Goal: Book appointment/travel/reservation

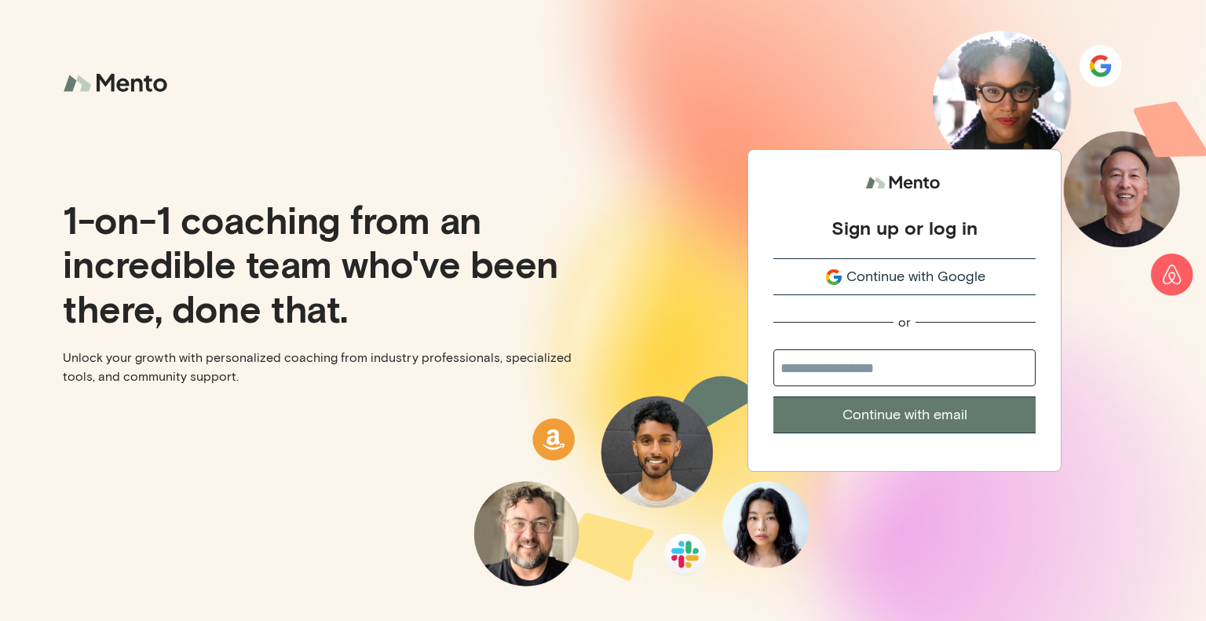
click at [892, 366] on input "email" at bounding box center [904, 367] width 262 height 37
type input "**********"
click at [973, 416] on button "Continue with email" at bounding box center [904, 414] width 262 height 37
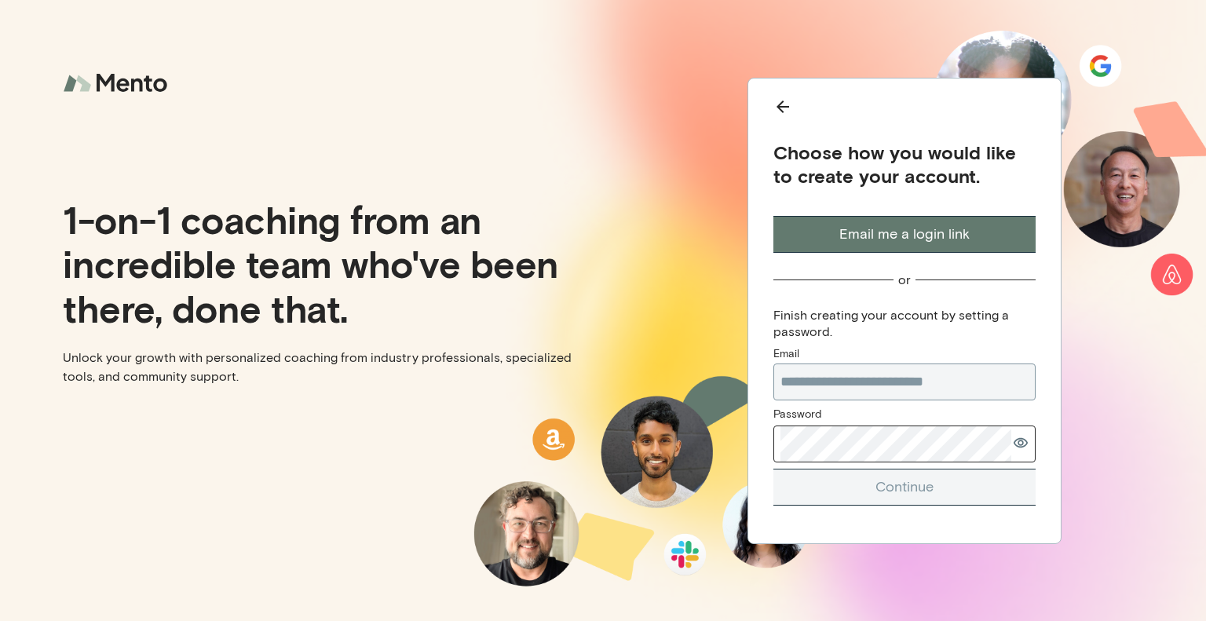
click at [785, 99] on icon "Back" at bounding box center [782, 106] width 19 height 19
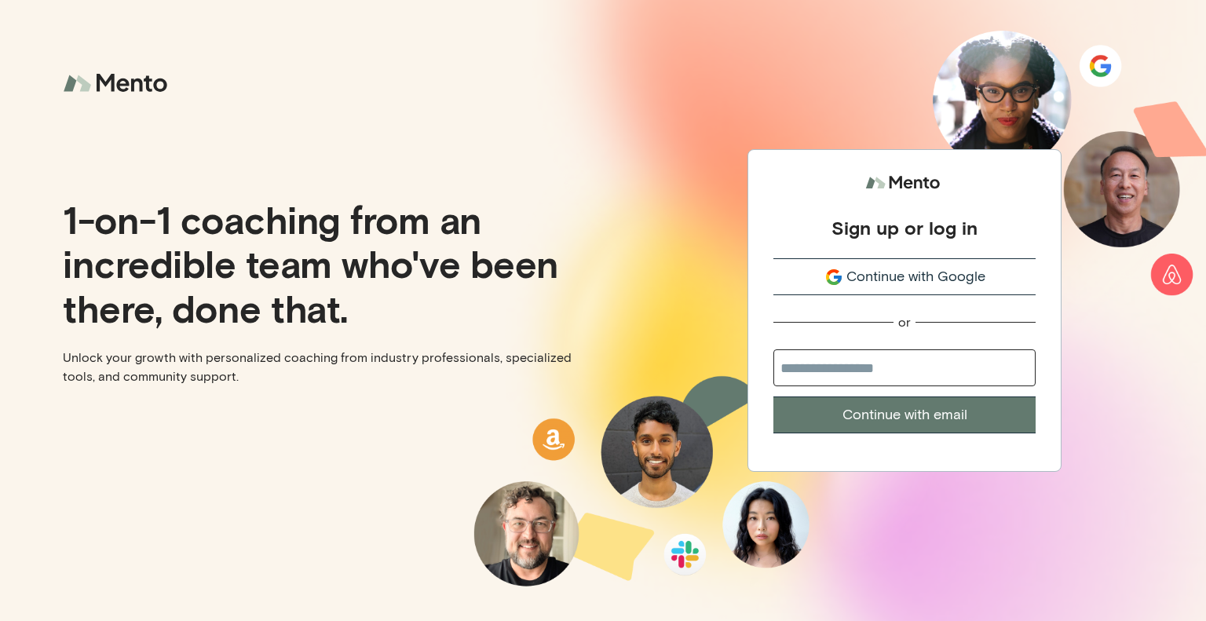
click at [886, 272] on span "Continue with Google" at bounding box center [915, 276] width 139 height 21
click at [876, 282] on span "Continue with Google" at bounding box center [915, 276] width 139 height 21
click at [913, 287] on span "Continue with Google" at bounding box center [915, 276] width 139 height 21
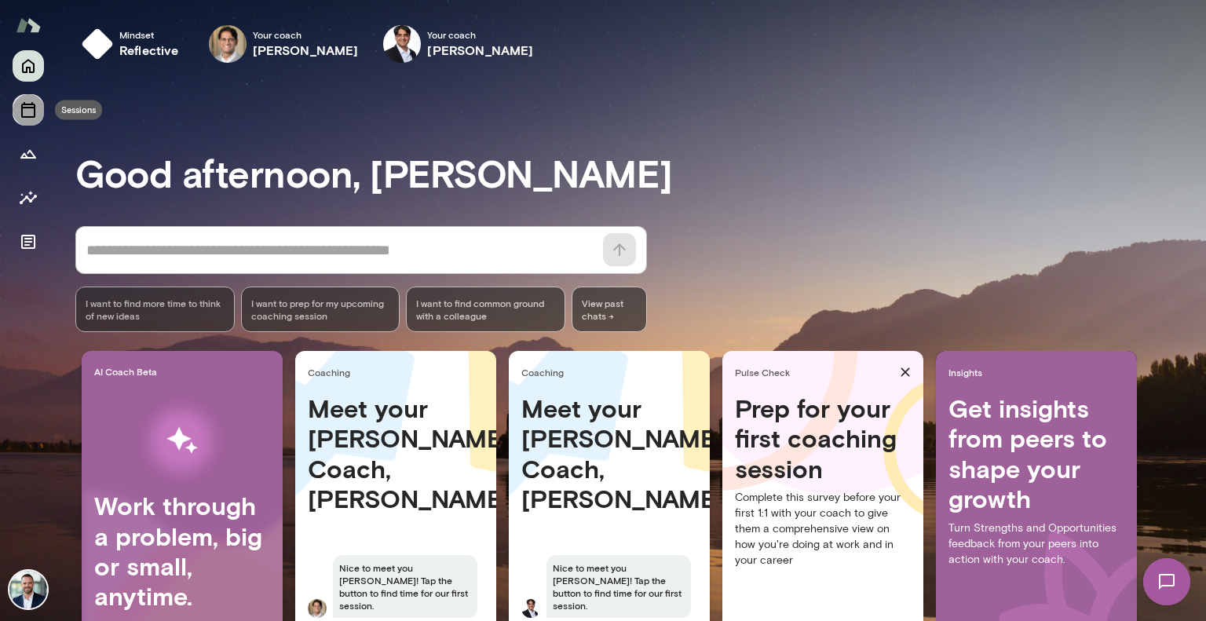
click at [24, 119] on button "Sessions" at bounding box center [28, 109] width 31 height 31
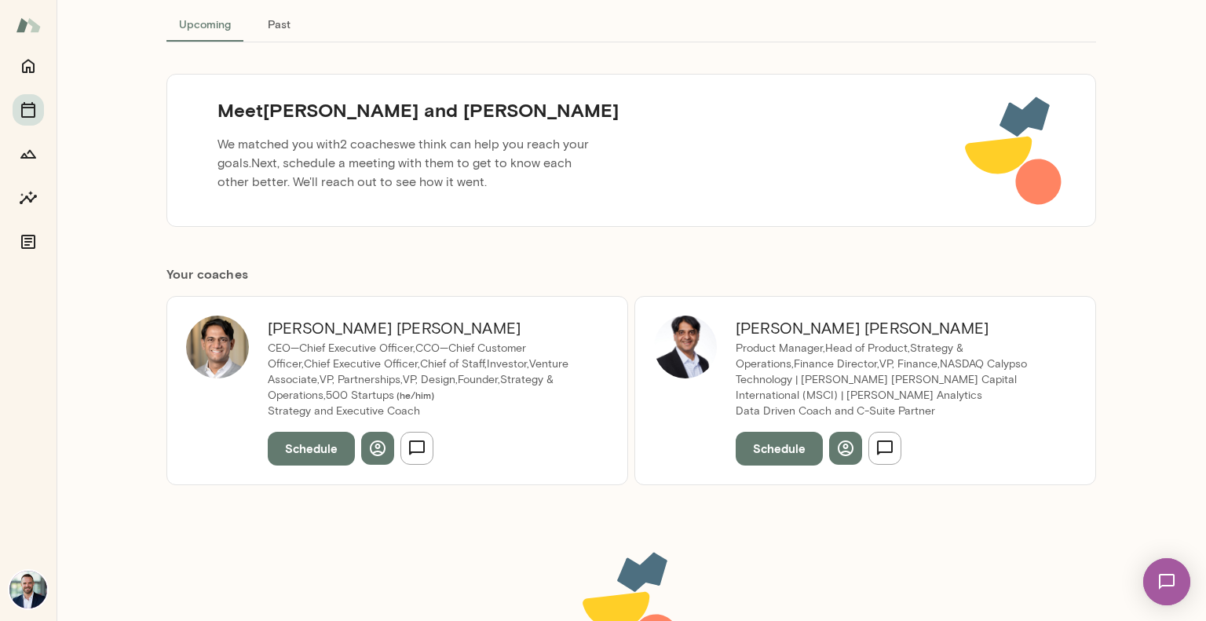
scroll to position [97, 0]
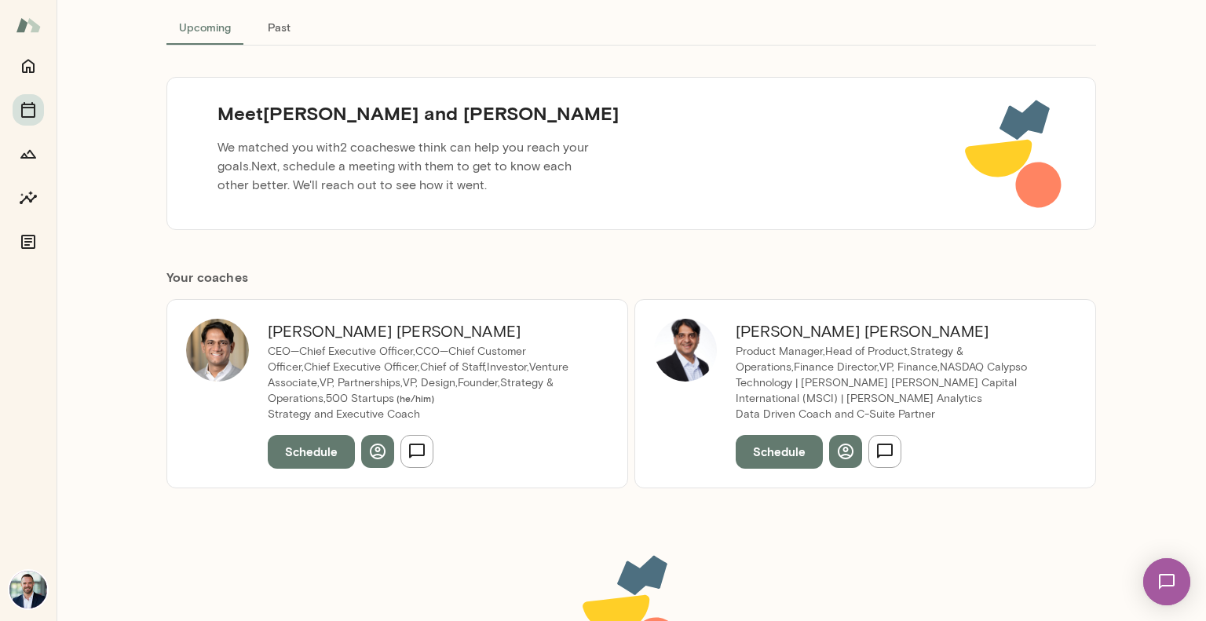
click at [312, 440] on button "Schedule" at bounding box center [311, 451] width 87 height 33
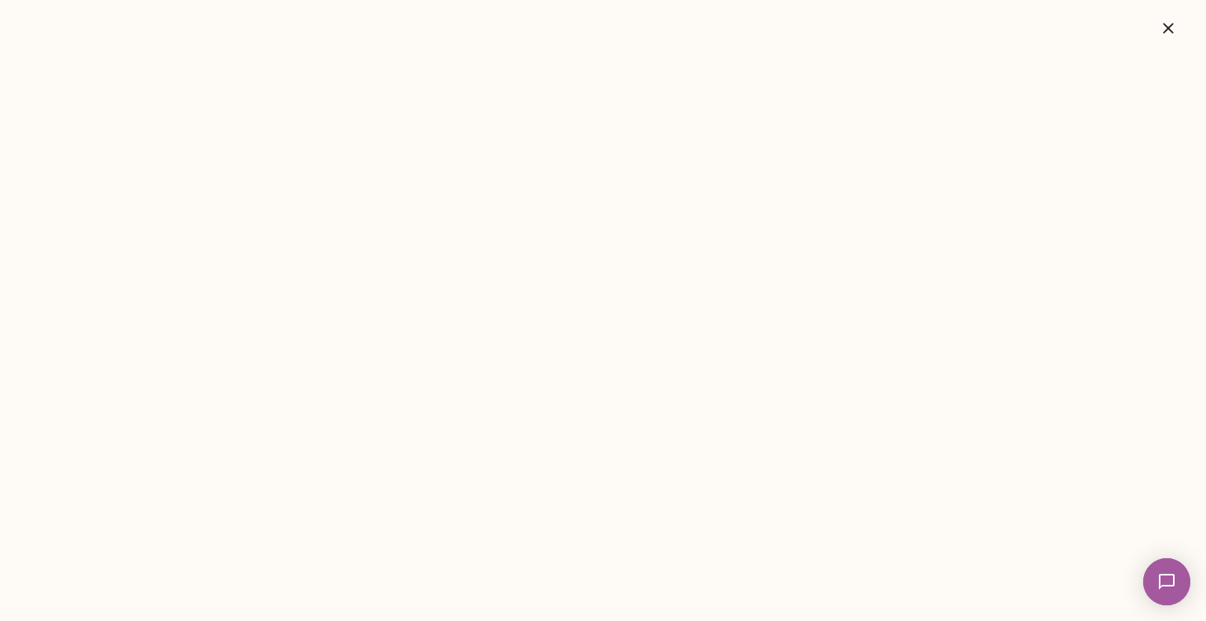
click at [1159, 36] on icon "button" at bounding box center [1168, 28] width 19 height 19
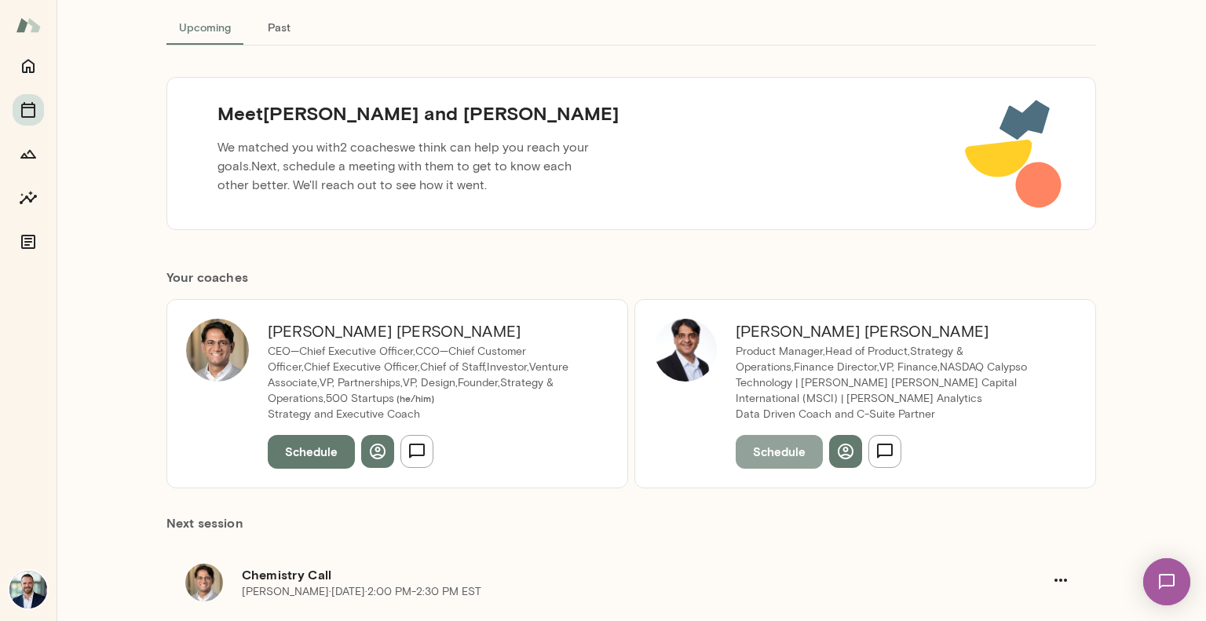
click at [776, 460] on button "Schedule" at bounding box center [779, 451] width 87 height 33
